Goal: Check status

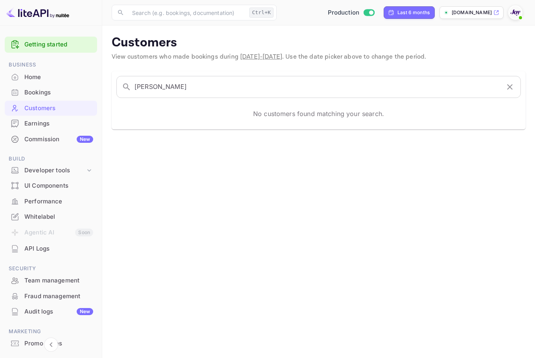
click at [48, 95] on div "Bookings" at bounding box center [58, 92] width 69 height 9
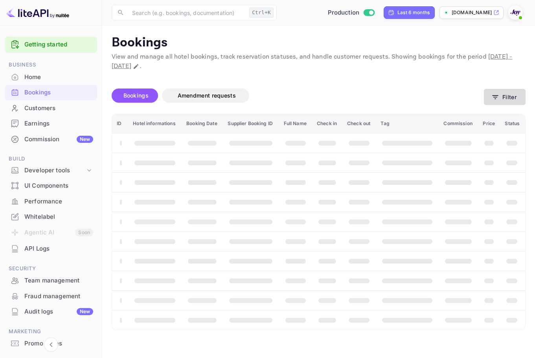
click at [495, 96] on icon "button" at bounding box center [495, 97] width 8 height 8
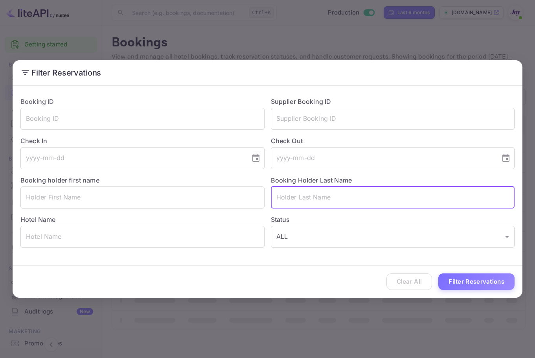
drag, startPoint x: 326, startPoint y: 194, endPoint x: 367, endPoint y: 218, distance: 47.7
click at [326, 193] on input "text" at bounding box center [393, 197] width 244 height 22
paste input "Best"
type input "Best"
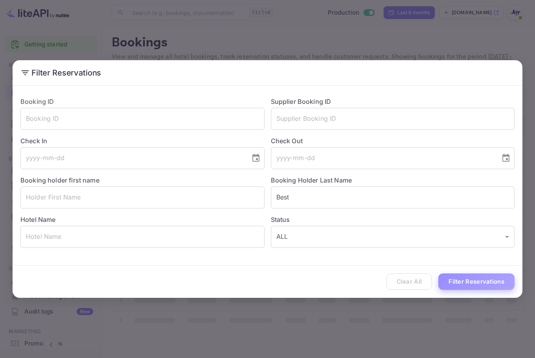
click at [481, 273] on button "Filter Reservations" at bounding box center [476, 281] width 76 height 17
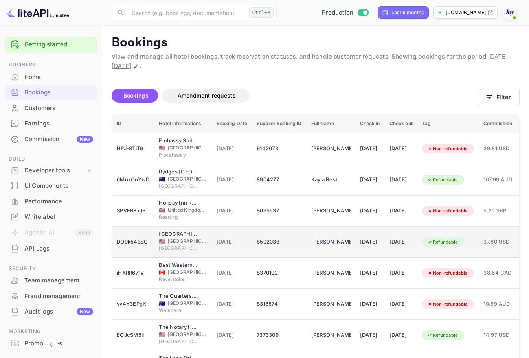
click at [451, 240] on div "Refundable" at bounding box center [442, 242] width 41 height 10
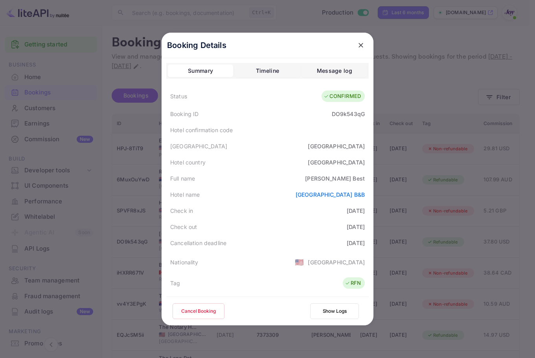
drag, startPoint x: 332, startPoint y: 215, endPoint x: 370, endPoint y: 228, distance: 40.4
click at [370, 228] on div "Booking Details Summary Timeline Message log Status CONFIRMED Booking ID DO9k54…" at bounding box center [267, 179] width 212 height 292
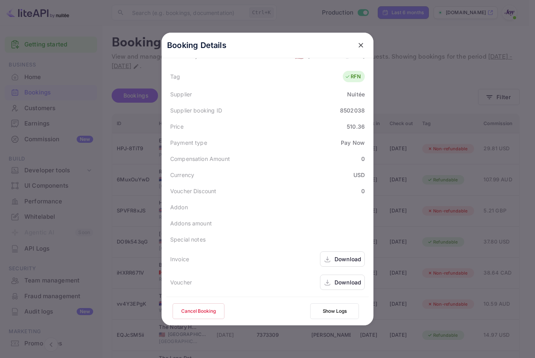
scroll to position [10, 0]
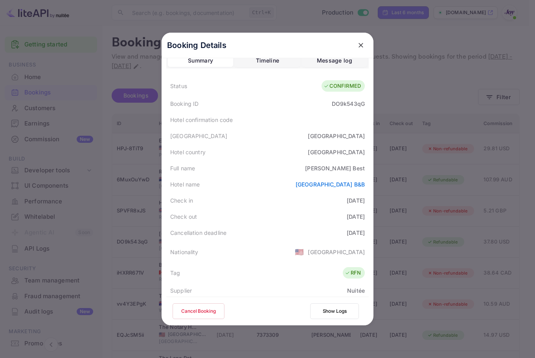
click at [302, 205] on div "Check in [DATE]" at bounding box center [267, 200] width 202 height 16
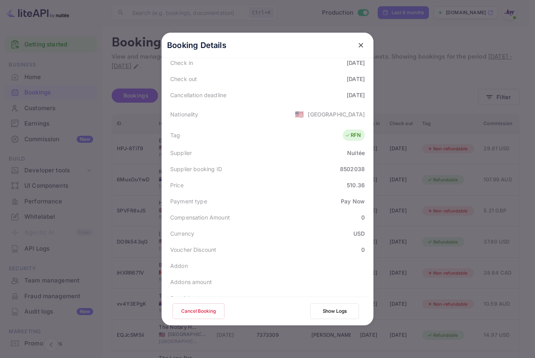
scroll to position [207, 0]
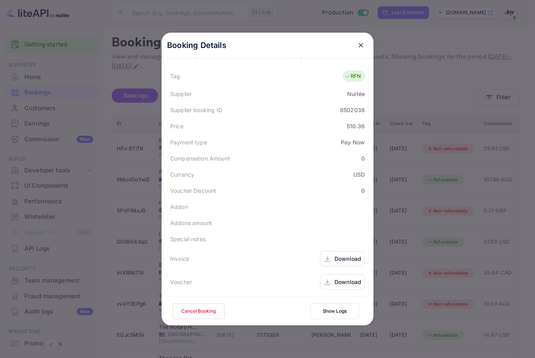
click at [334, 260] on div "Download" at bounding box center [347, 258] width 27 height 8
click at [337, 284] on div "Download" at bounding box center [347, 281] width 27 height 8
